Goal: Transaction & Acquisition: Purchase product/service

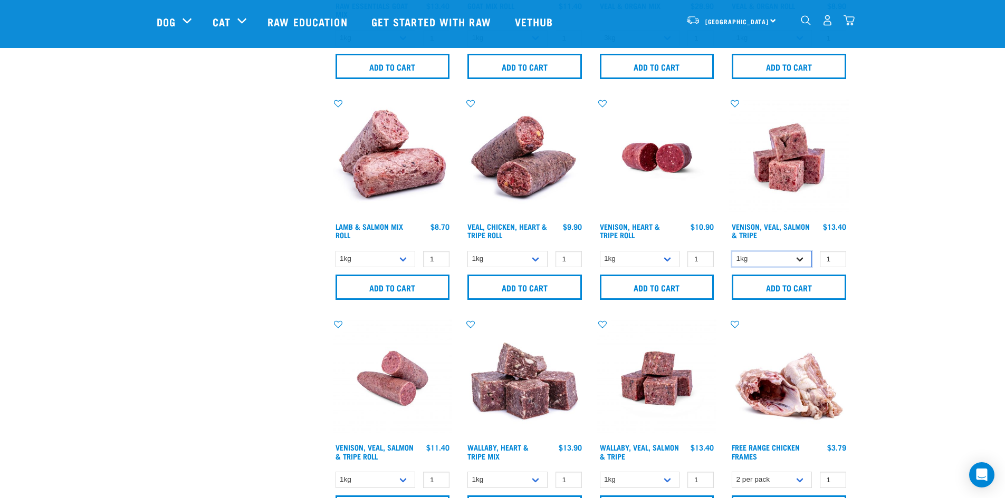
click at [794, 263] on select "1kg 3kg" at bounding box center [772, 259] width 80 height 16
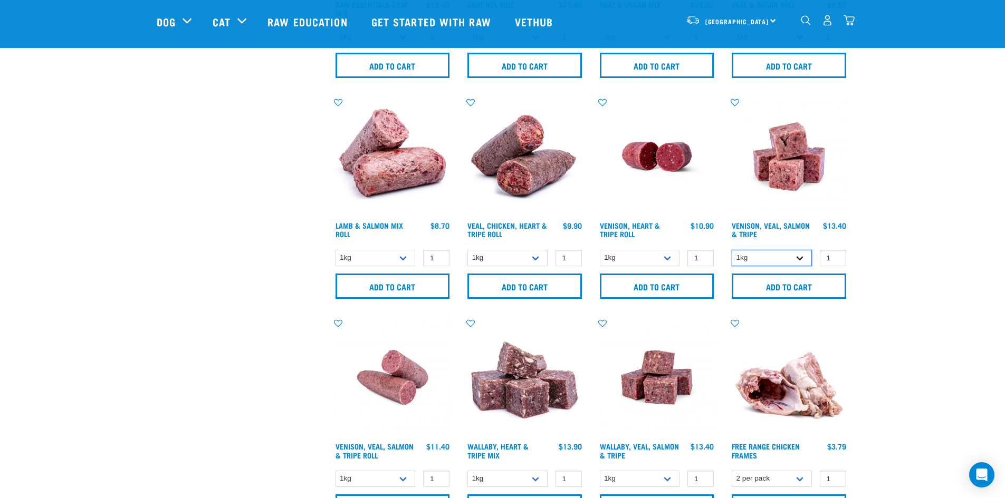
scroll to position [421, 0]
click at [797, 256] on select "1kg 3kg" at bounding box center [772, 257] width 80 height 16
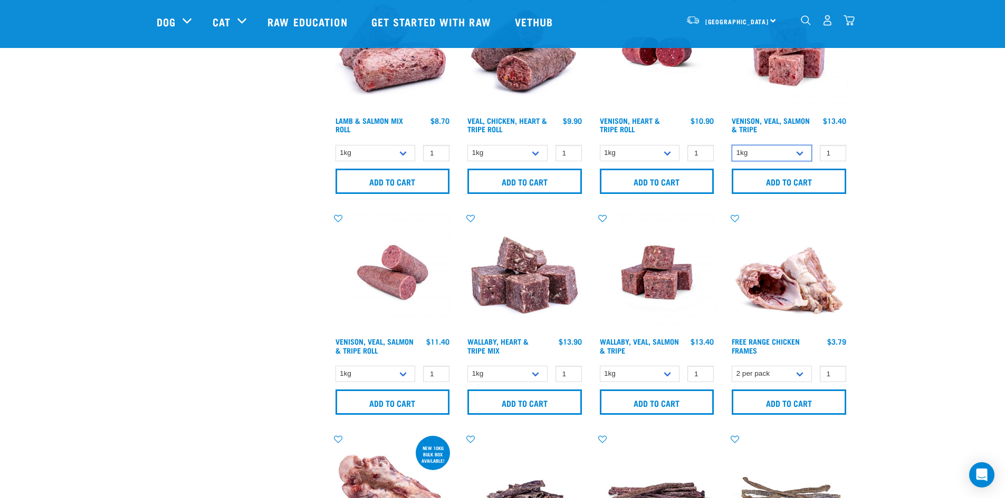
scroll to position [526, 0]
click at [670, 373] on select "1kg 3kg Bulk (18kg)" at bounding box center [640, 374] width 80 height 16
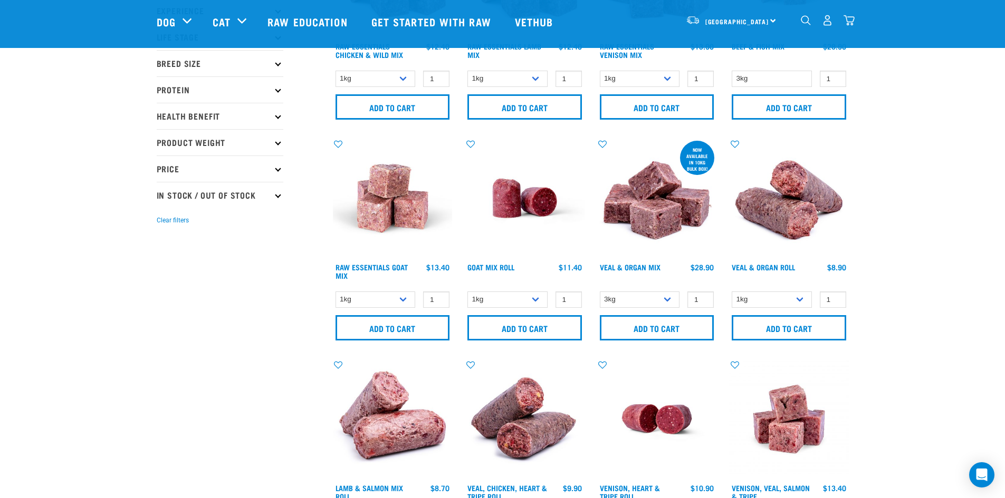
scroll to position [158, 0]
click at [400, 296] on select "1kg 3kg Bulk (10kg)" at bounding box center [375, 300] width 80 height 16
select select "344957"
click at [335, 292] on select "1kg 3kg Bulk (10kg)" at bounding box center [375, 300] width 80 height 16
click at [524, 297] on select "1kg Bulk (10kg)" at bounding box center [507, 300] width 80 height 16
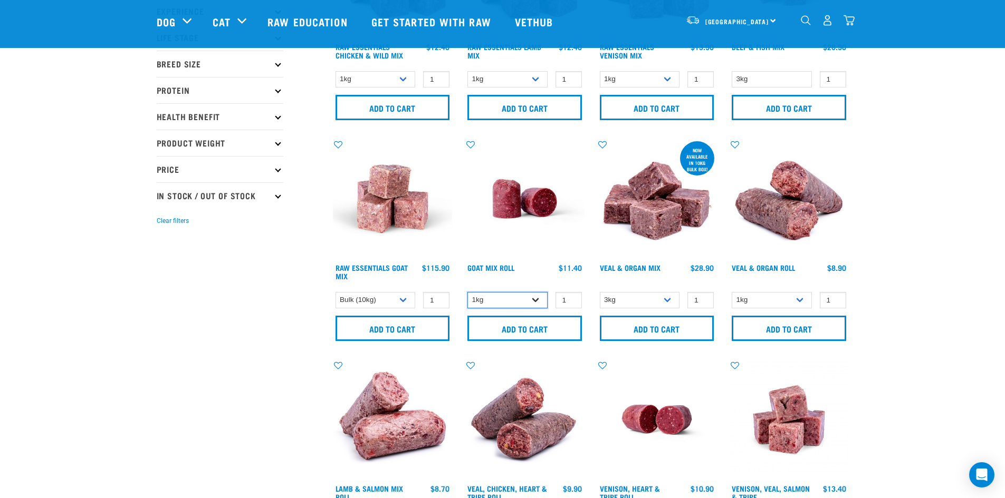
select select "443209"
click at [467, 292] on select "1kg Bulk (10kg)" at bounding box center [507, 300] width 80 height 16
click at [508, 266] on link "Goat Mix Roll" at bounding box center [490, 268] width 47 height 4
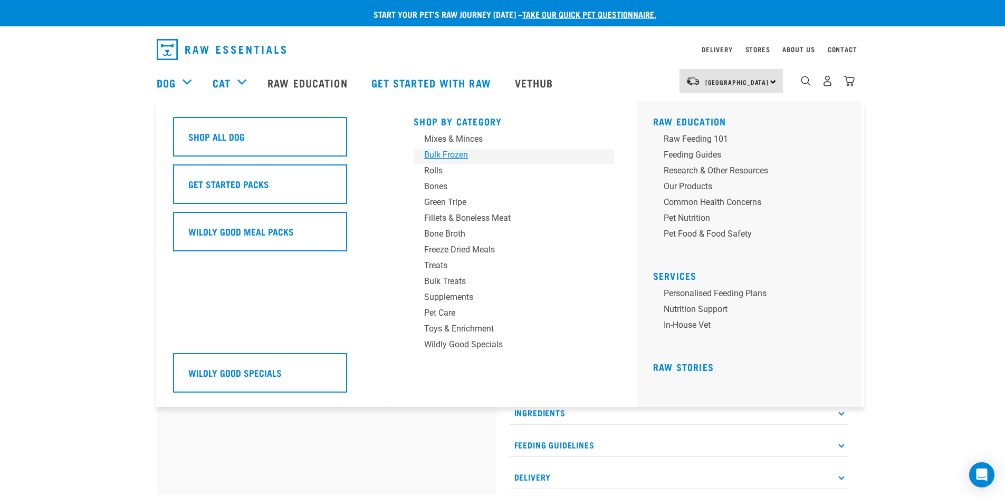
click at [440, 152] on div "Bulk Frozen" at bounding box center [506, 155] width 165 height 13
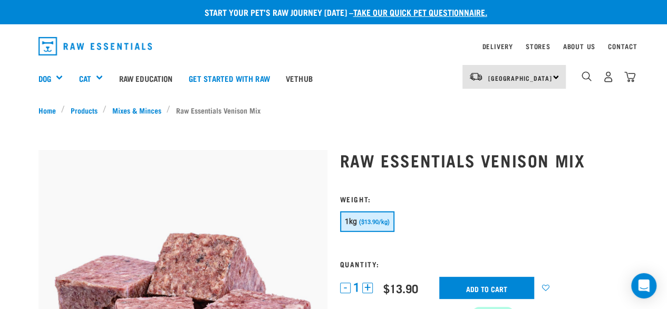
scroll to position [1, 0]
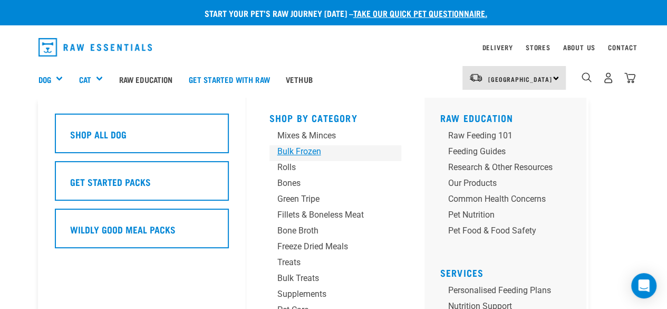
click at [293, 152] on div "Bulk Frozen" at bounding box center [326, 151] width 99 height 13
